Goal: Task Accomplishment & Management: Manage account settings

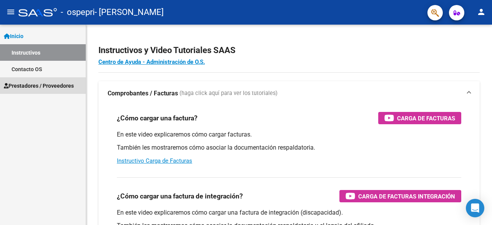
click at [30, 87] on span "Prestadores / Proveedores" at bounding box center [39, 85] width 70 height 8
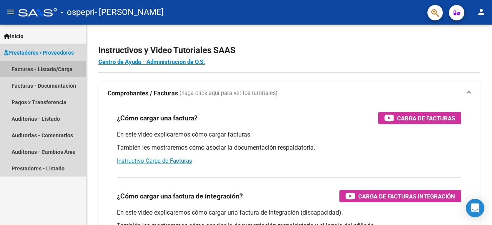
click at [27, 70] on link "Facturas - Listado/Carga" at bounding box center [43, 69] width 86 height 17
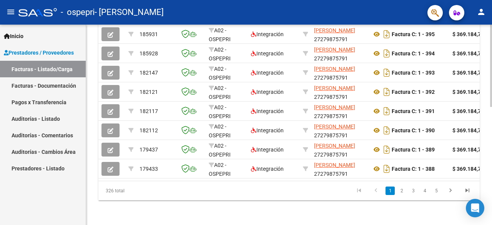
scroll to position [286, 0]
click at [491, 206] on div at bounding box center [491, 184] width 2 height 82
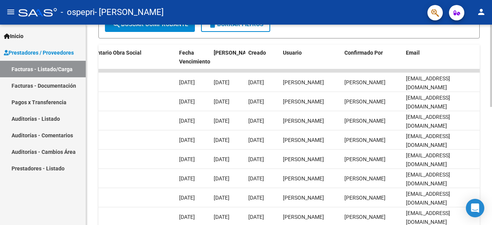
scroll to position [197, 0]
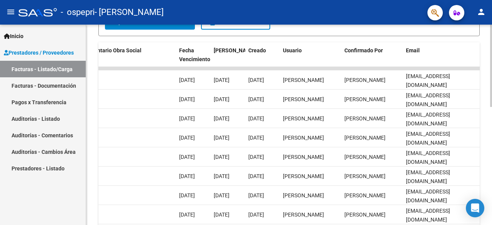
click at [491, 125] on div at bounding box center [491, 148] width 2 height 82
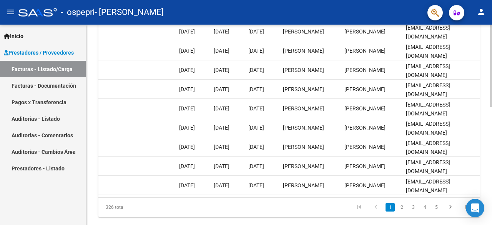
scroll to position [277, 0]
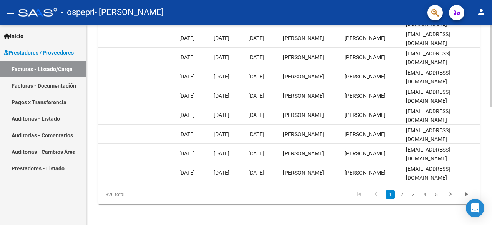
click at [491, 167] on div at bounding box center [491, 182] width 2 height 82
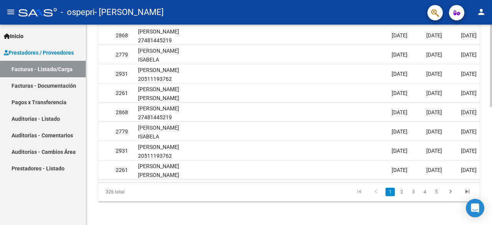
scroll to position [281, 0]
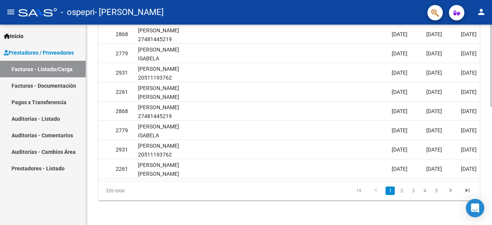
click at [491, 165] on div at bounding box center [491, 184] width 2 height 82
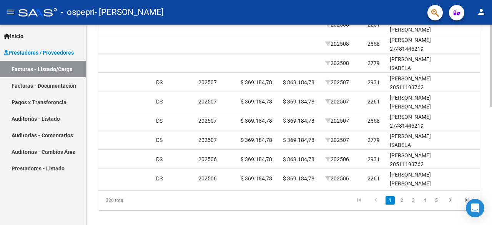
scroll to position [286, 0]
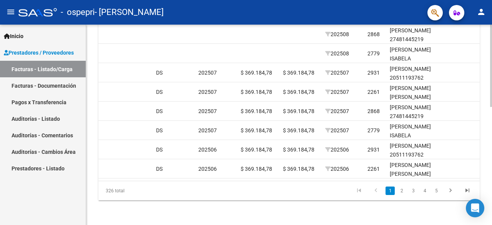
click at [491, 167] on div at bounding box center [491, 184] width 2 height 82
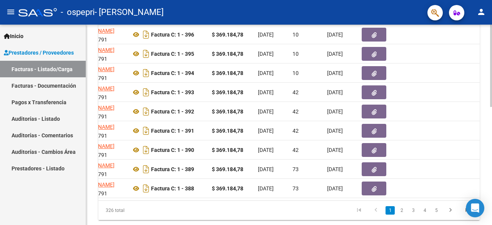
scroll to position [264, 0]
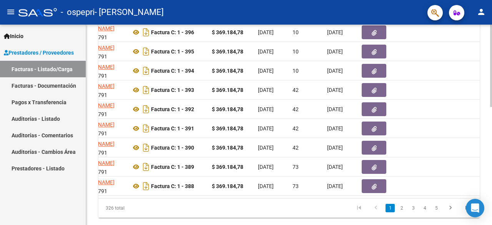
click at [491, 158] on div at bounding box center [491, 176] width 2 height 82
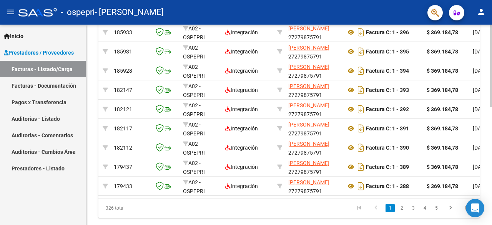
scroll to position [0, 0]
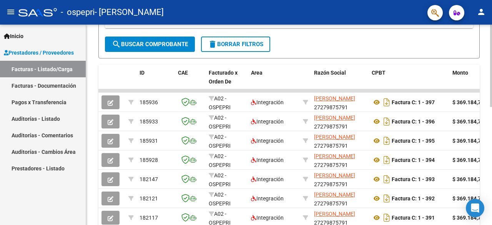
click at [491, 133] on div at bounding box center [491, 139] width 2 height 82
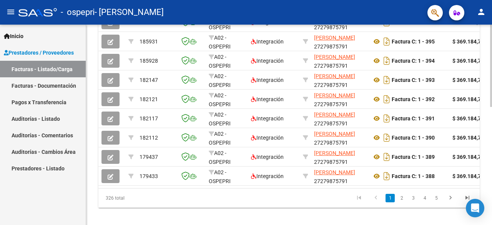
scroll to position [286, 0]
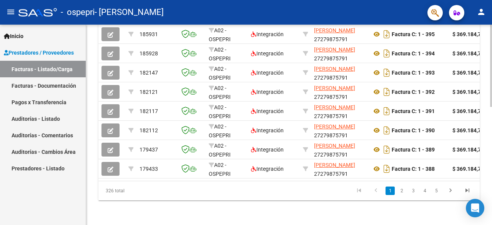
click at [491, 172] on div at bounding box center [491, 184] width 2 height 82
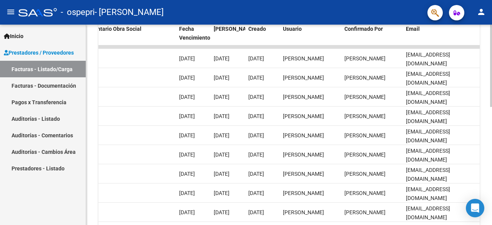
scroll to position [217, 0]
click at [491, 139] on div at bounding box center [491, 157] width 2 height 82
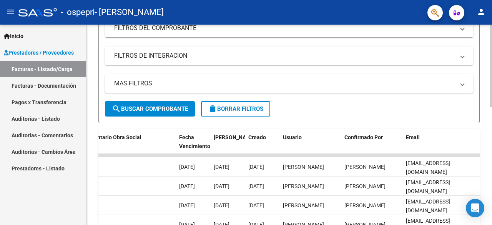
scroll to position [81, 0]
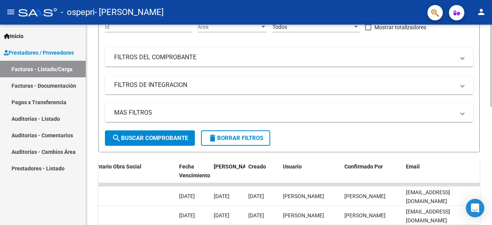
click at [491, 94] on div at bounding box center [491, 99] width 2 height 82
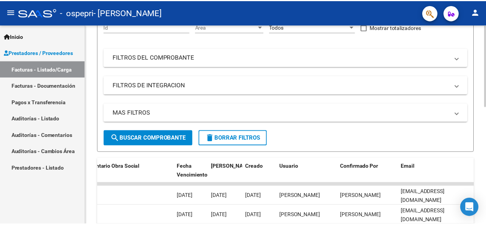
scroll to position [0, 0]
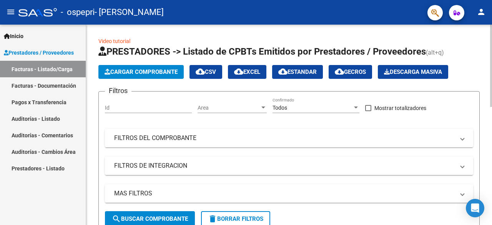
click at [491, 46] on div at bounding box center [491, 66] width 2 height 82
click at [478, 8] on mat-icon "person" at bounding box center [480, 11] width 9 height 9
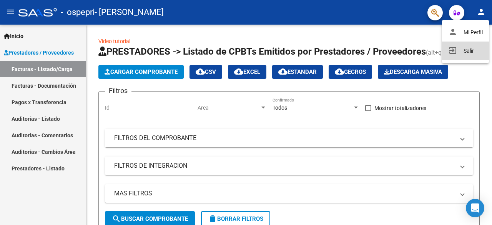
click at [464, 49] on button "exit_to_app Salir" at bounding box center [465, 50] width 47 height 18
